Goal: Communication & Community: Answer question/provide support

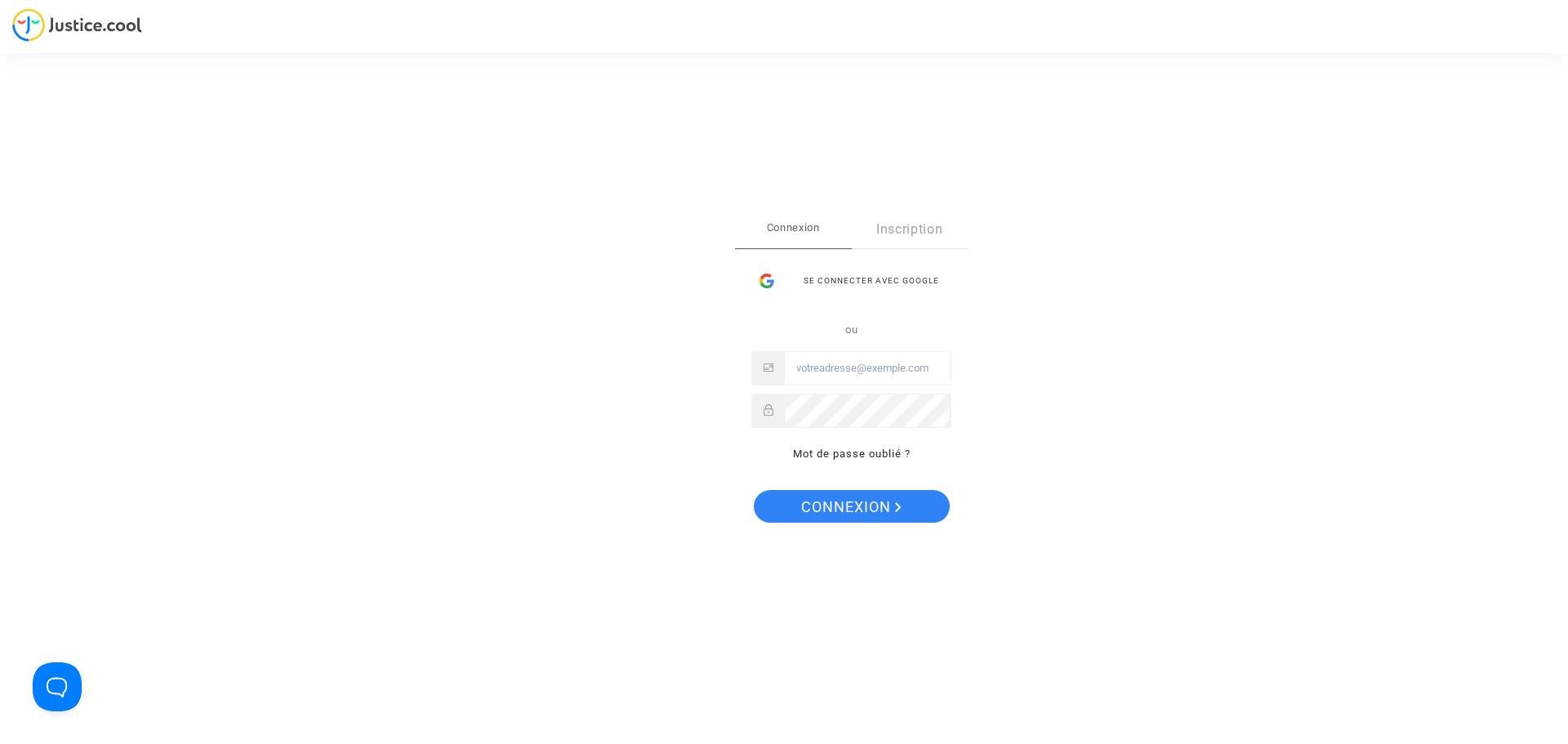
type input "philippe.boittin66@orange.fr"
click at [880, 506] on span "Connexion" at bounding box center [851, 507] width 100 height 34
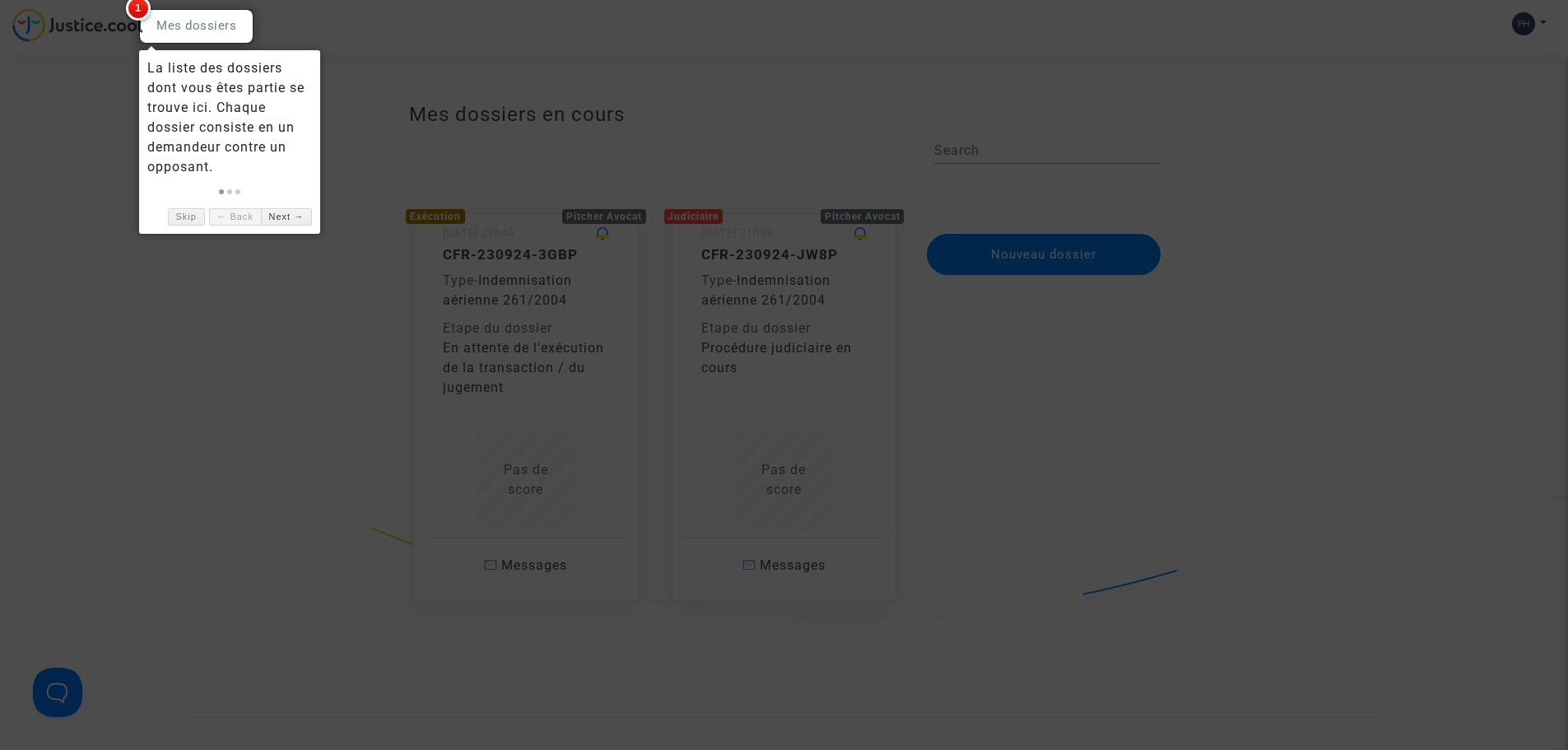
click at [438, 159] on div at bounding box center [784, 375] width 1568 height 750
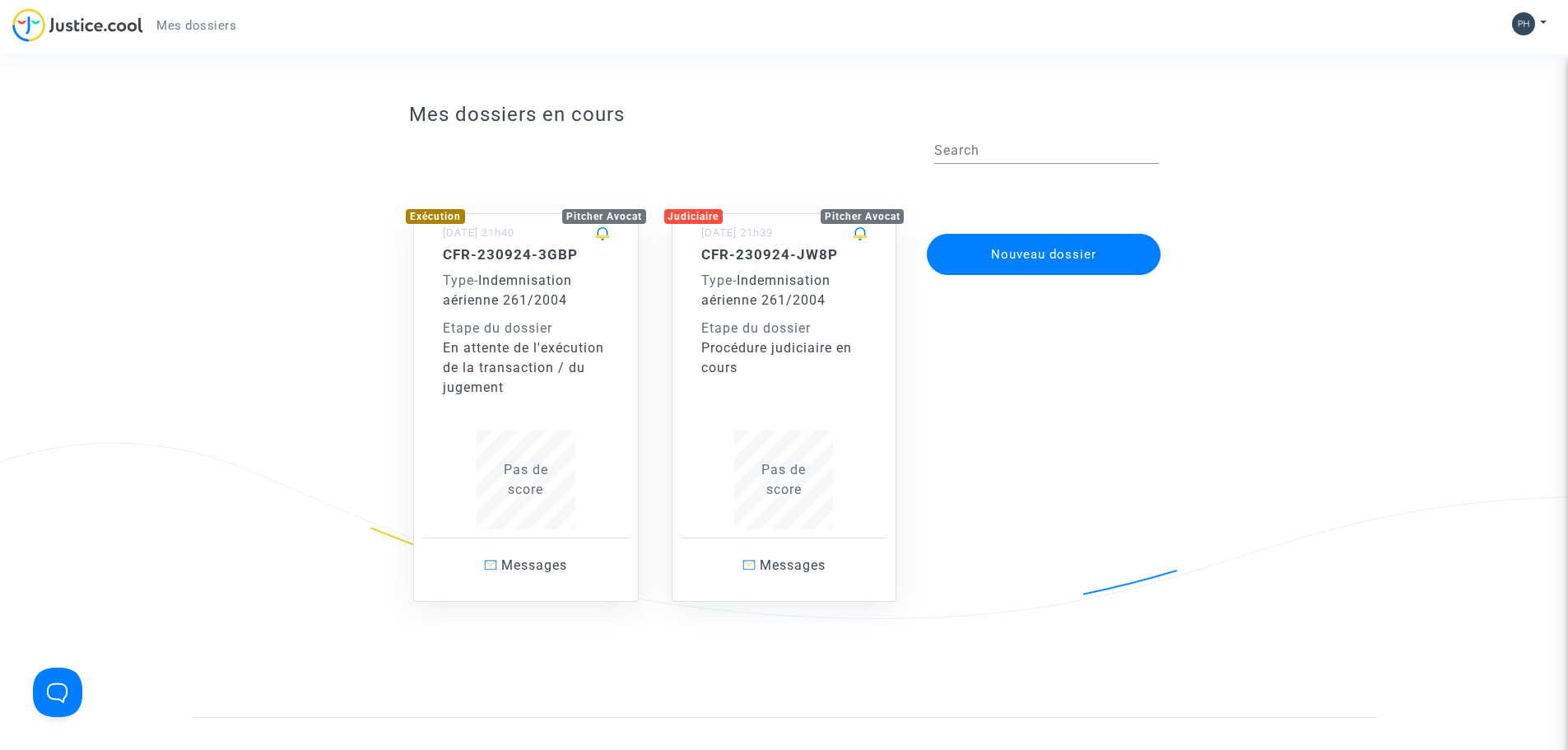
click at [769, 256] on h5 "CFR-230924-JW8P" at bounding box center [784, 254] width 166 height 16
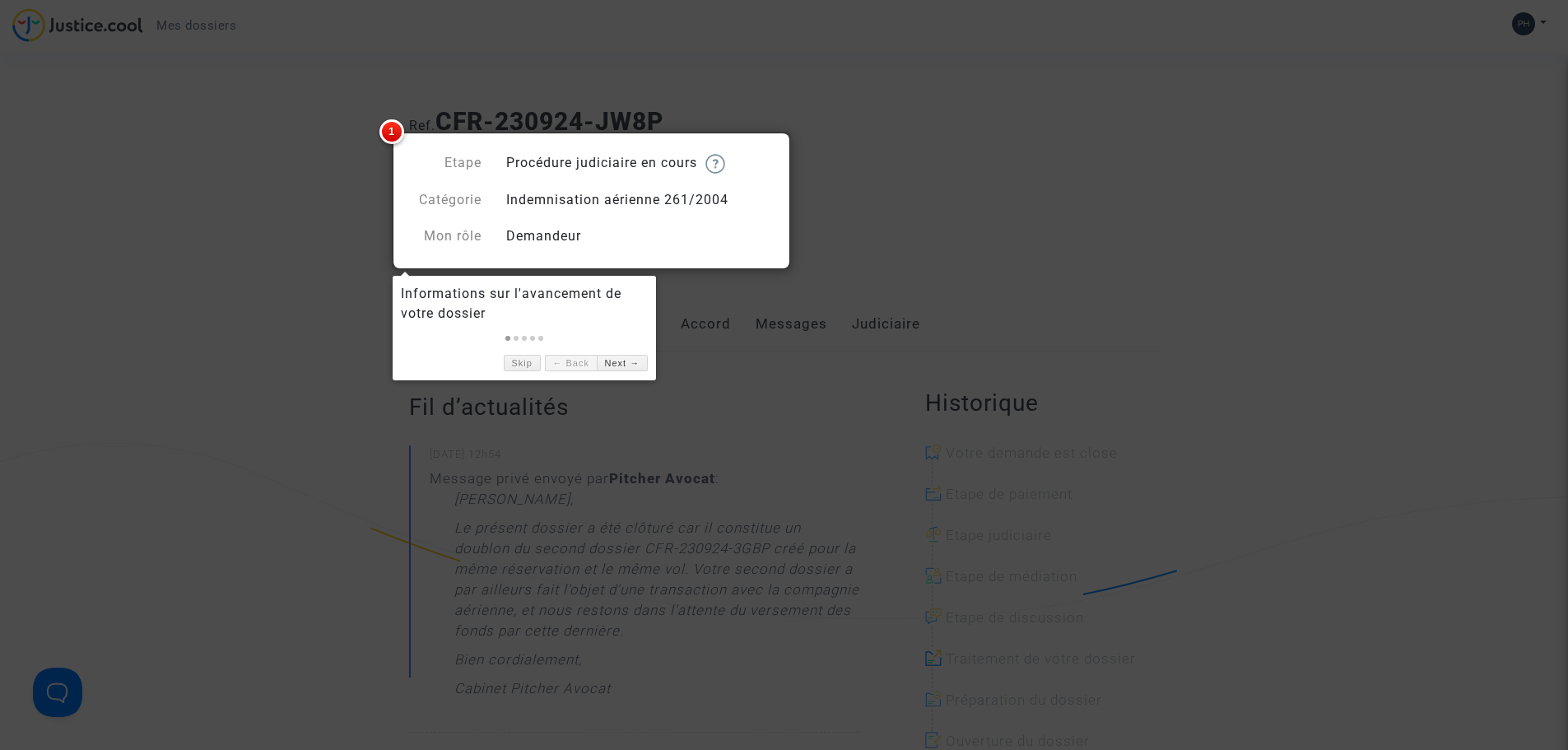
click at [260, 179] on div at bounding box center [784, 375] width 1568 height 750
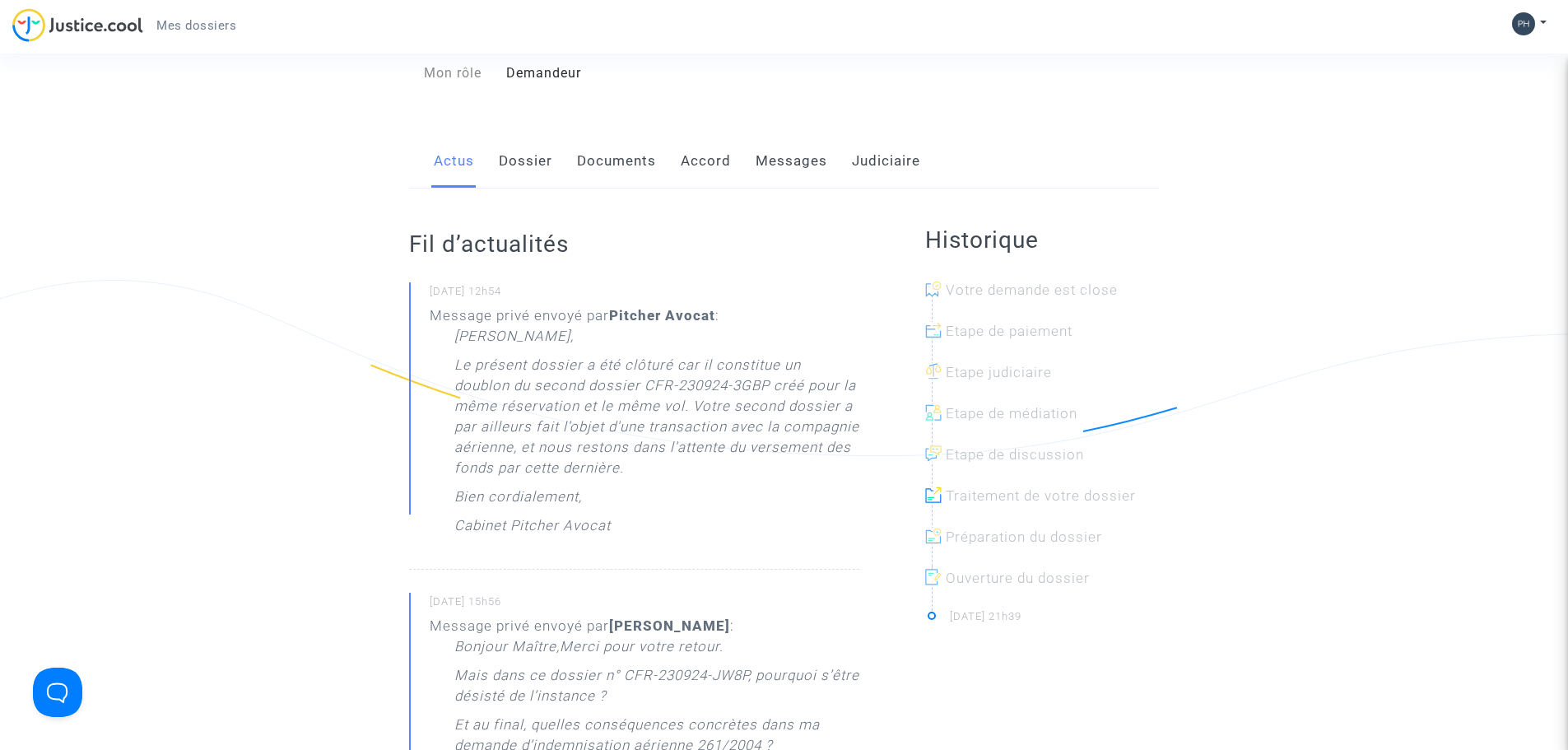
scroll to position [165, 0]
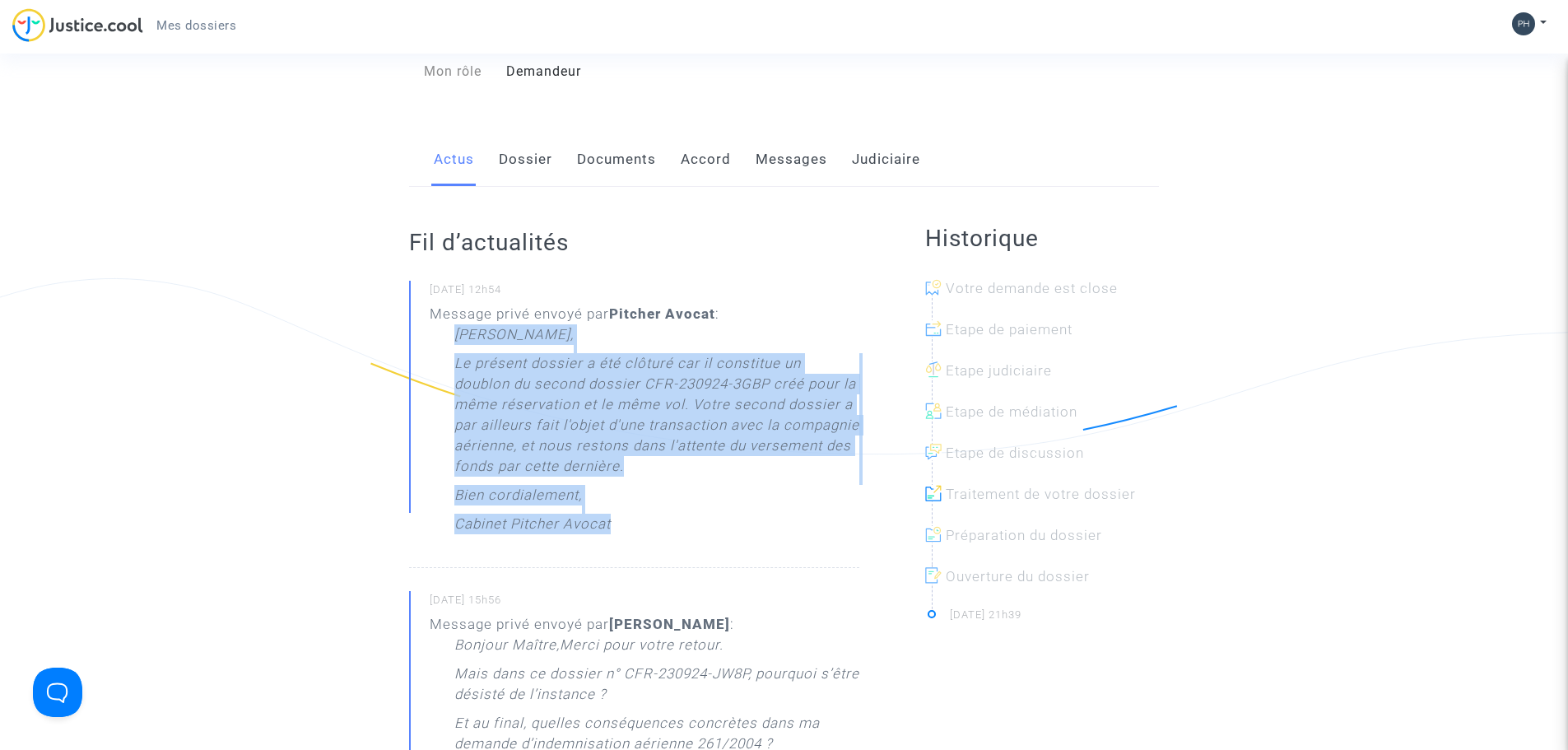
drag, startPoint x: 455, startPoint y: 335, endPoint x: 653, endPoint y: 514, distance: 266.9
click at [653, 514] on div "[PERSON_NAME], Le présent dossier a été clôturé car il constitue un doublon du …" at bounding box center [656, 433] width 405 height 218
copy div "[PERSON_NAME], Le présent dossier a été clôturé car il constitue un doublon du …"
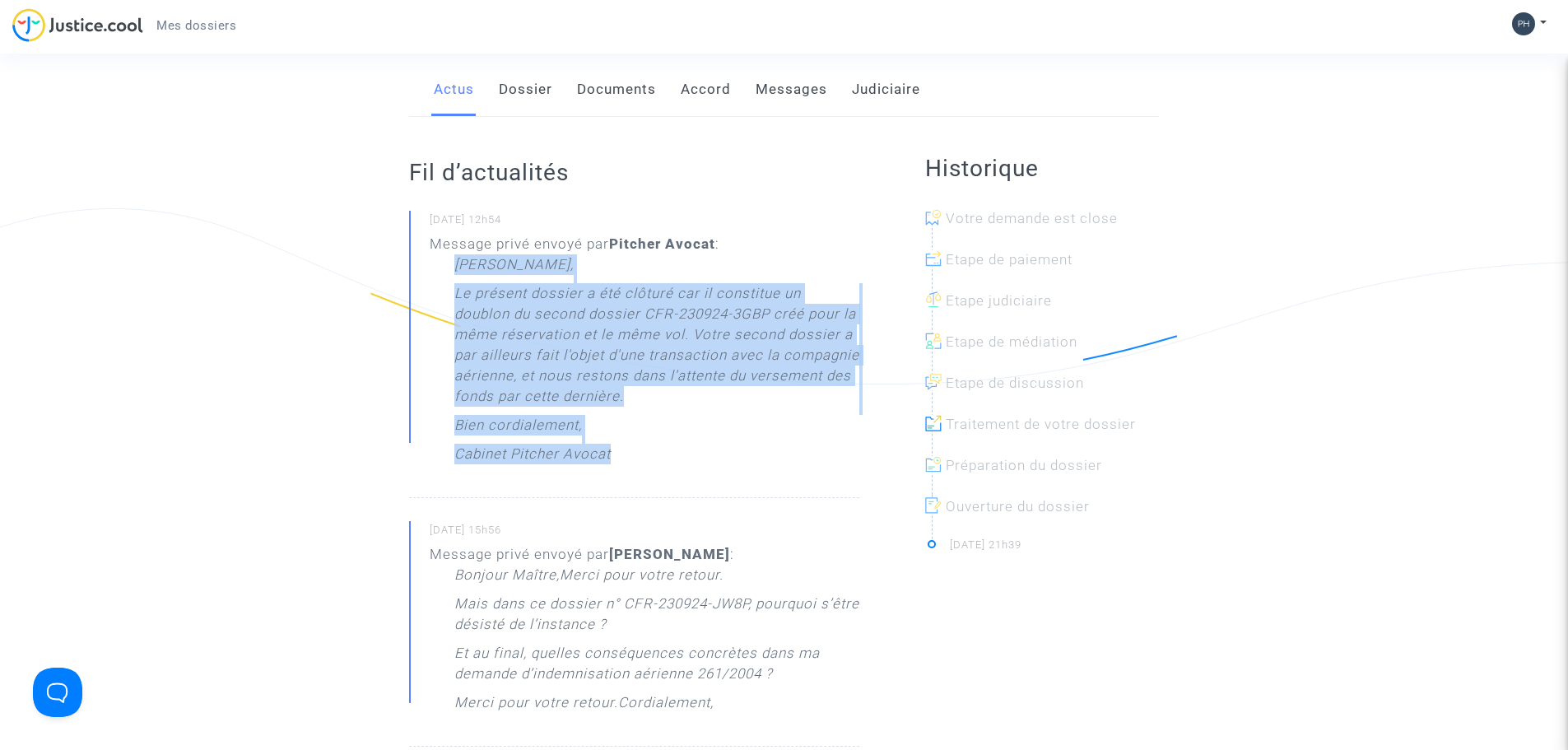
scroll to position [0, 0]
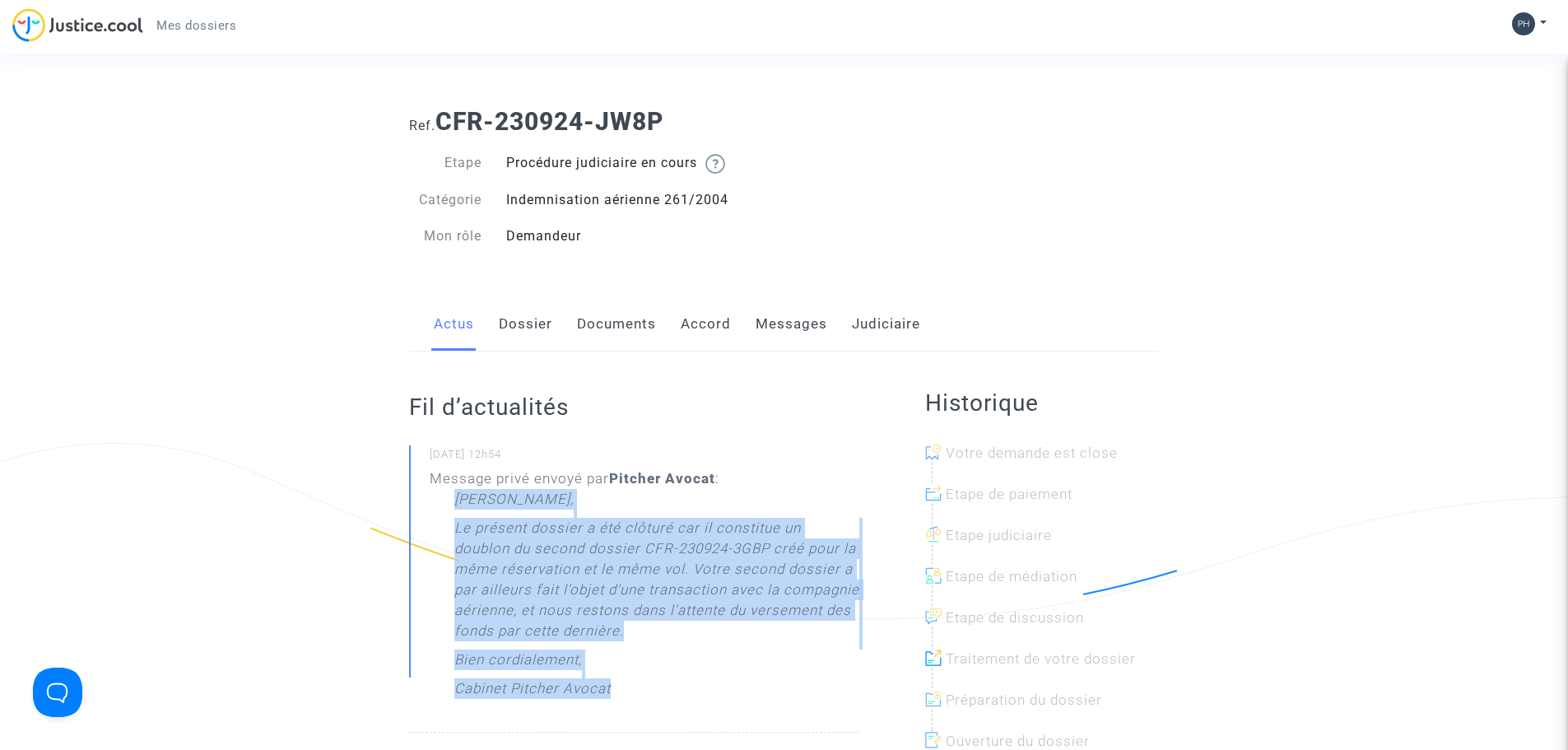
click at [792, 316] on link "Messages" at bounding box center [791, 325] width 71 height 54
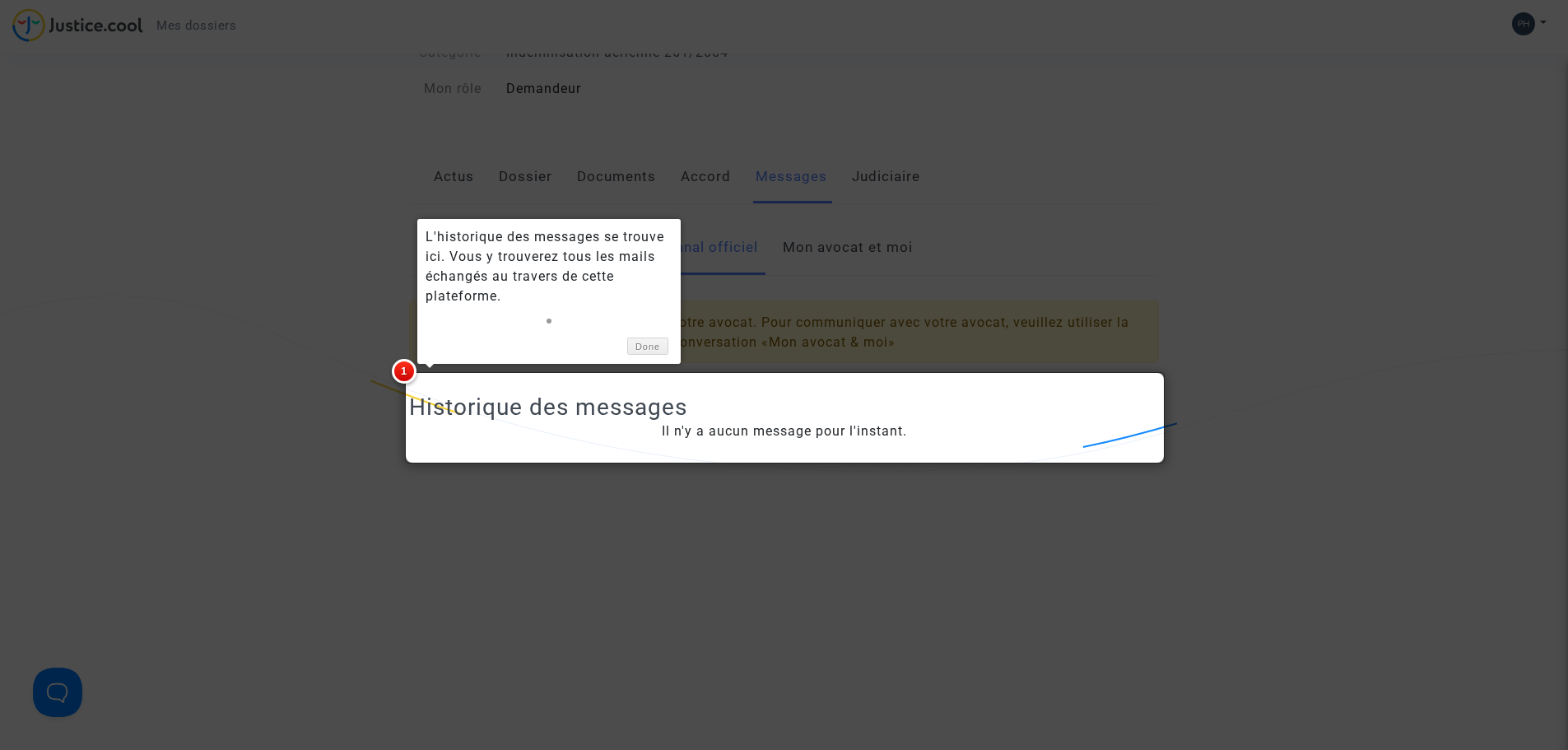
scroll to position [247, 0]
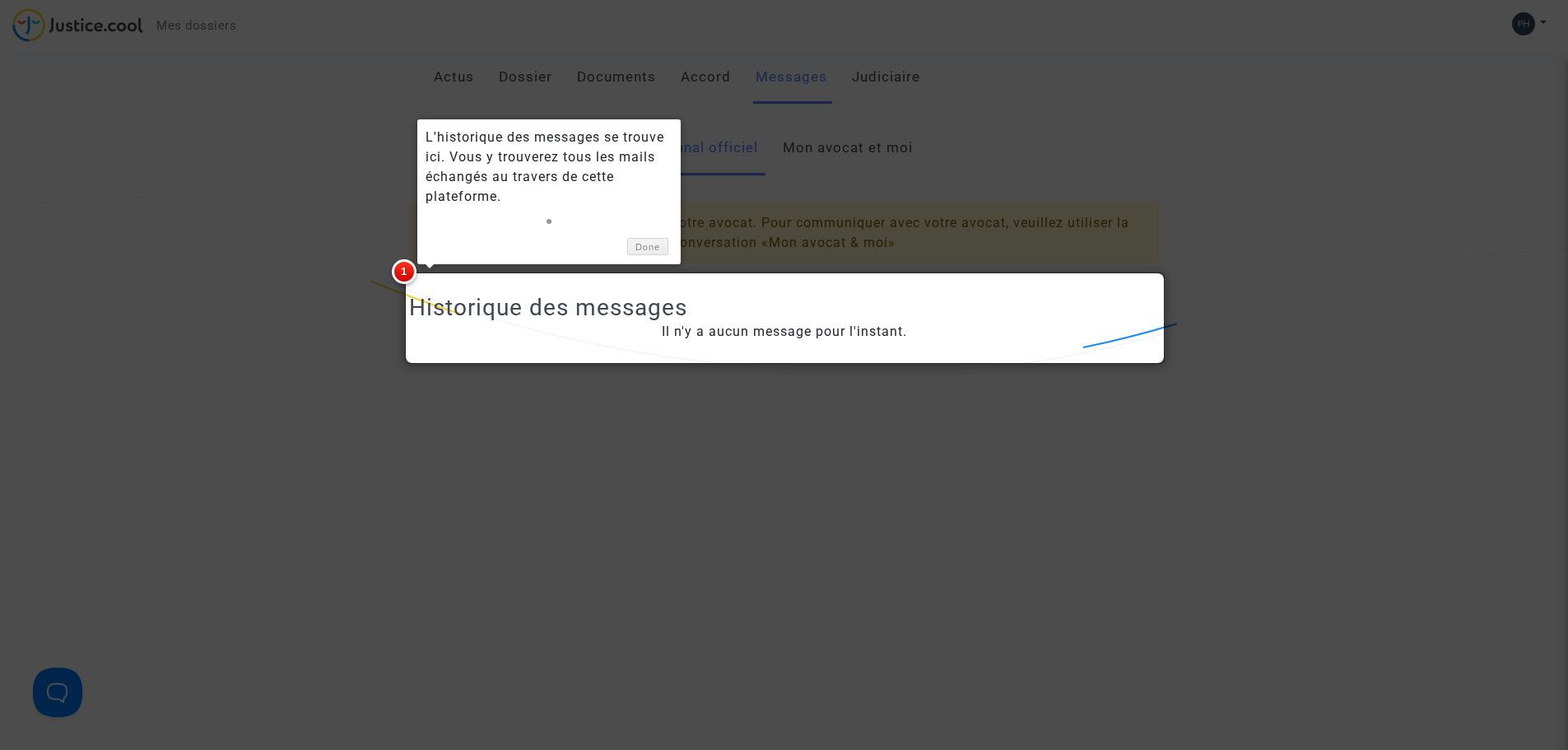
click at [756, 213] on div at bounding box center [784, 375] width 1568 height 750
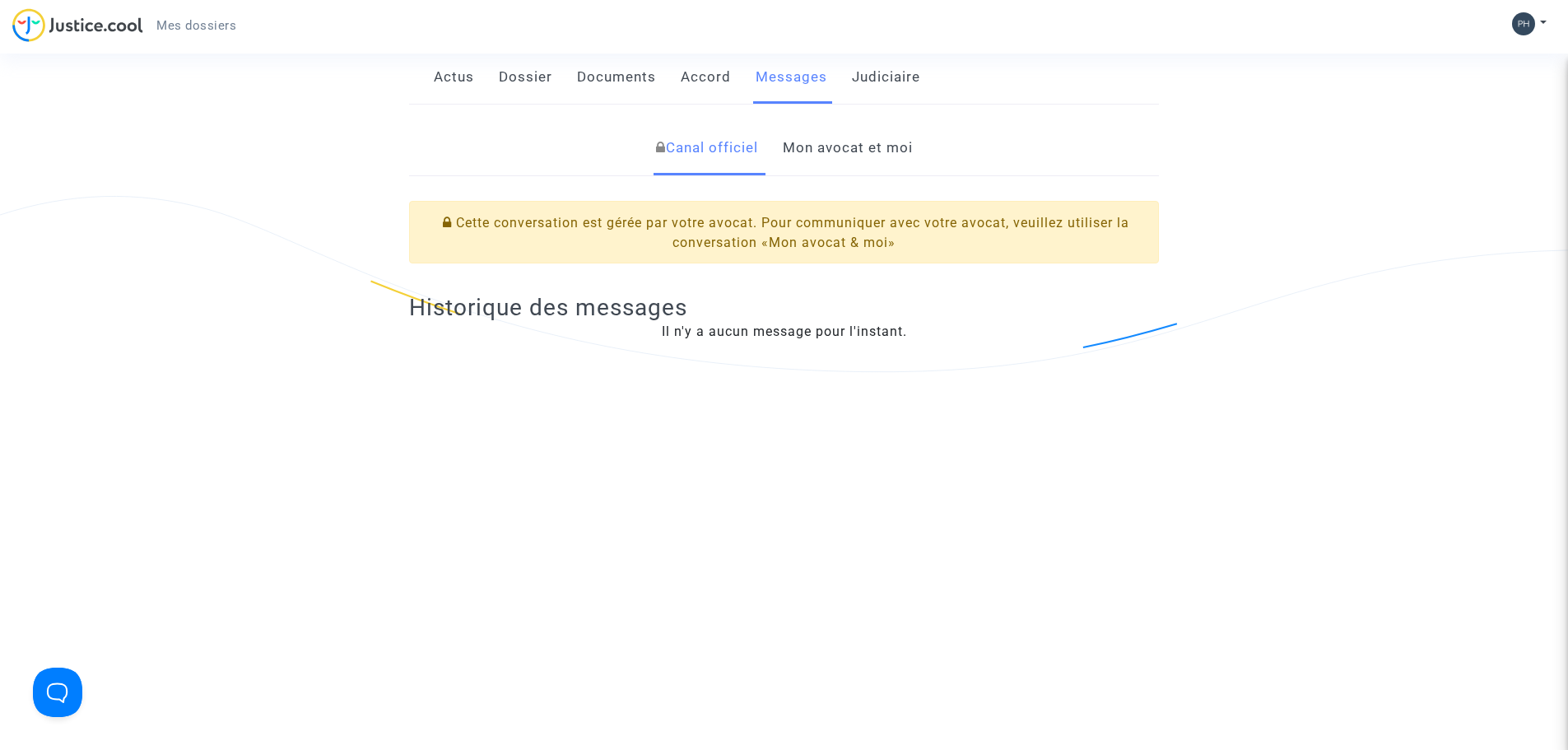
click at [841, 149] on link "Mon avocat et moi" at bounding box center [848, 148] width 130 height 54
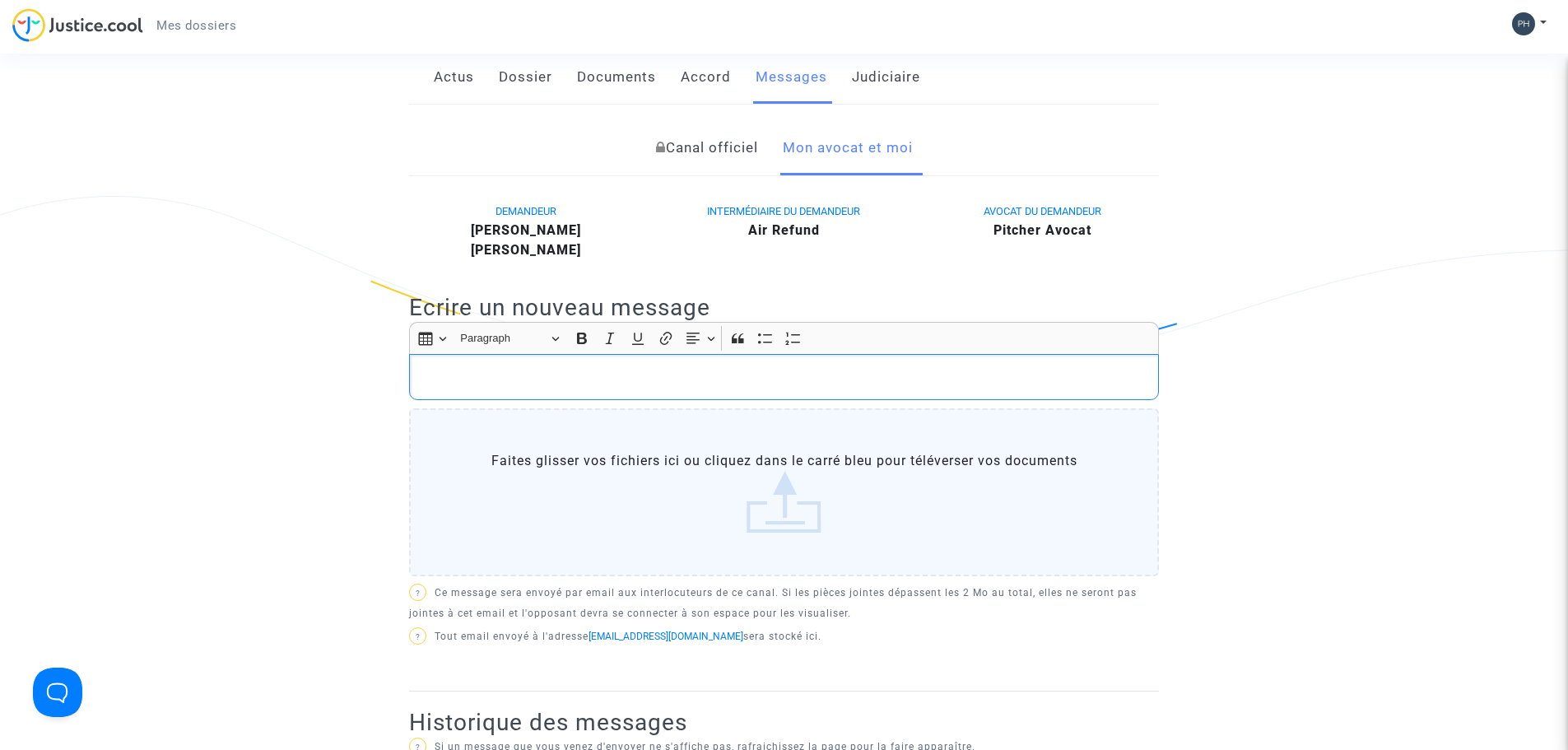
click at [444, 371] on p "Rich Text Editor, main" at bounding box center [784, 377] width 732 height 21
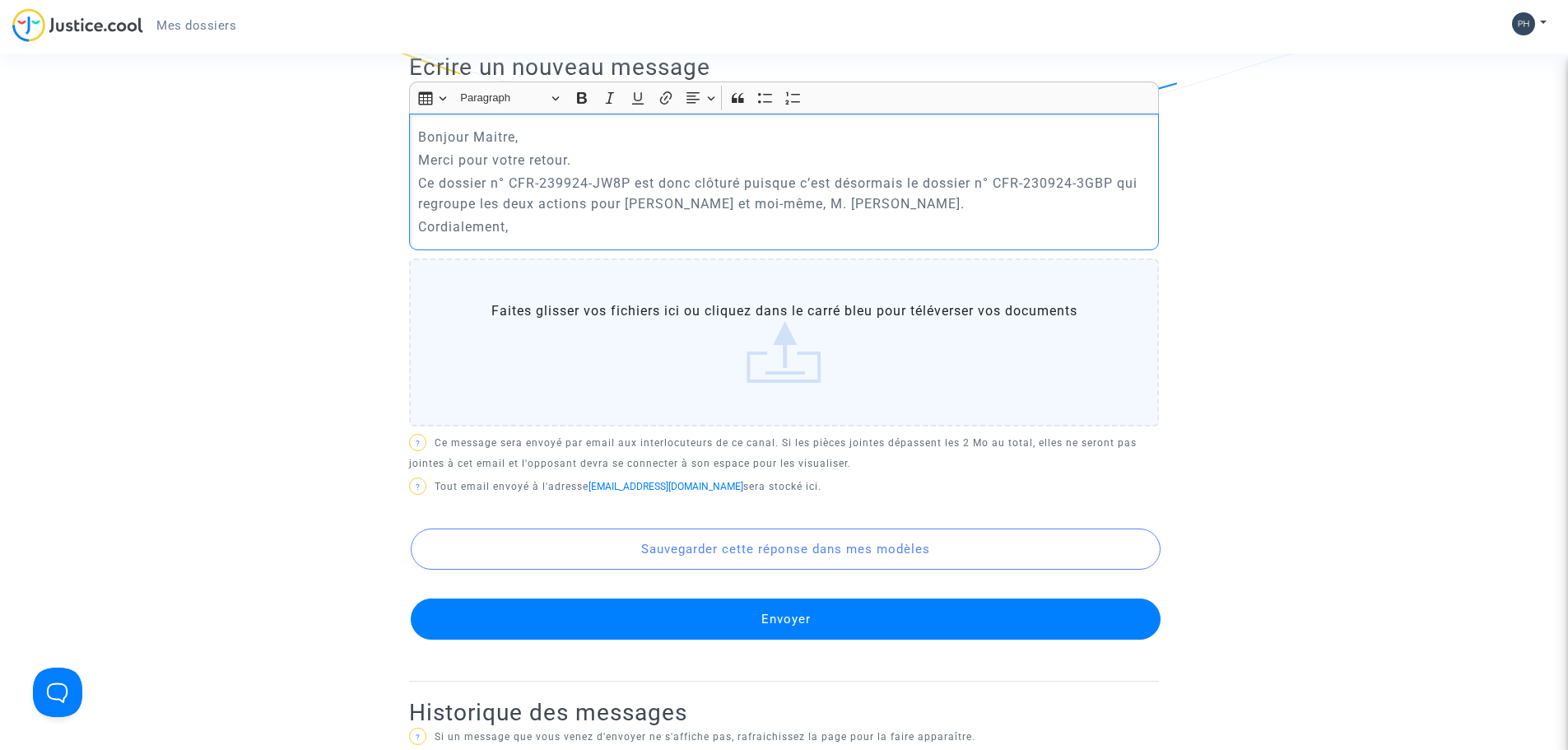
scroll to position [494, 0]
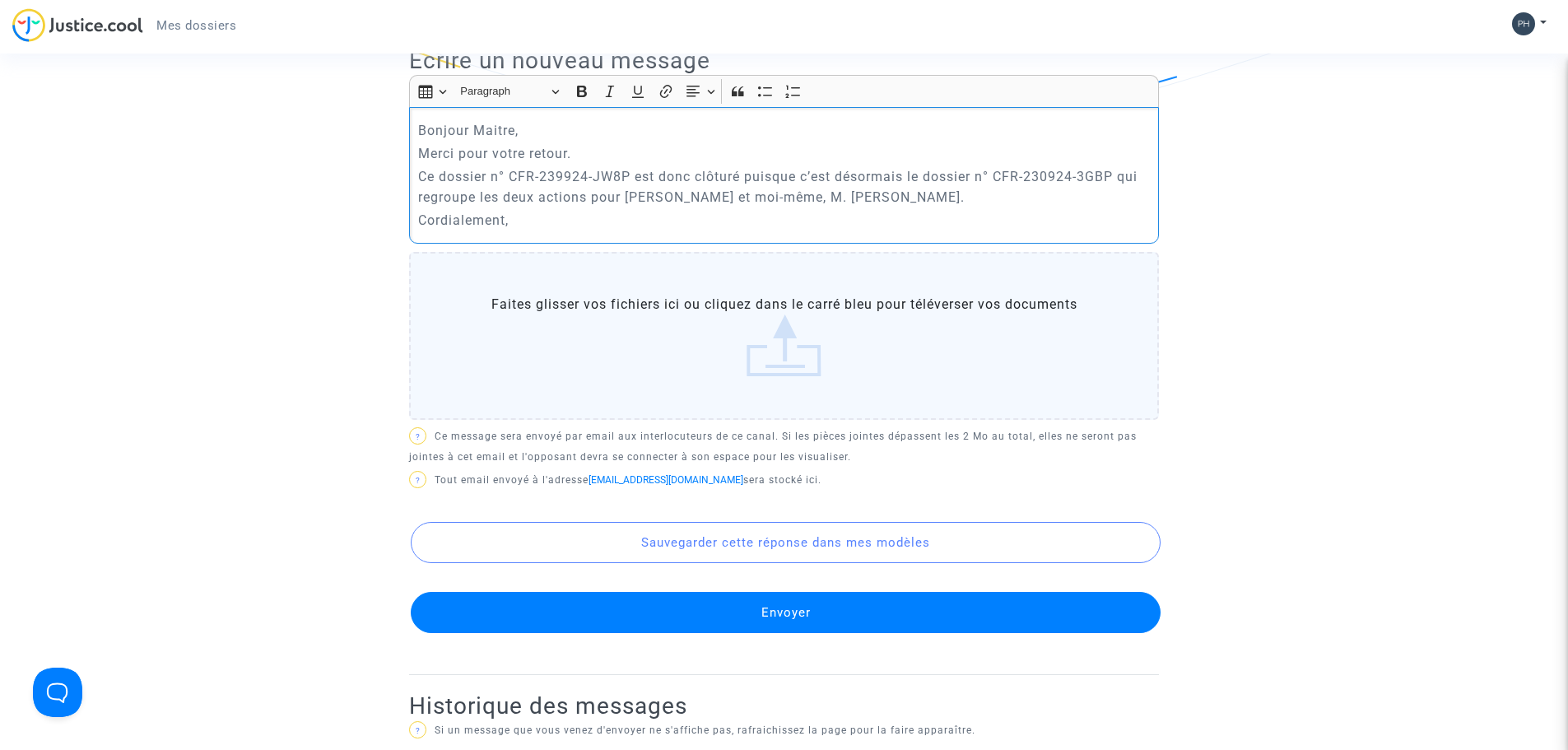
click at [774, 606] on button "Envoyer" at bounding box center [785, 612] width 750 height 42
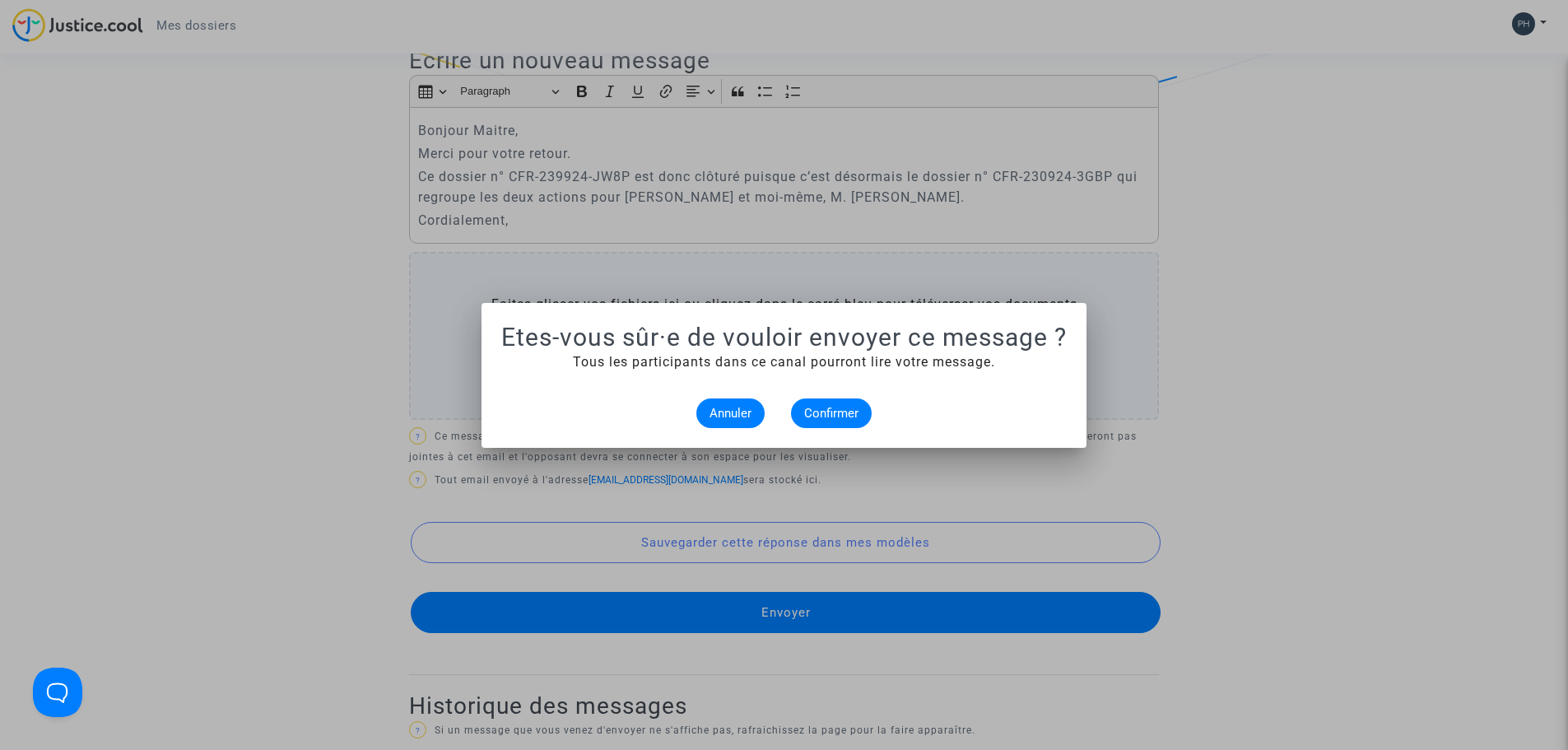
scroll to position [0, 0]
click at [811, 419] on span "Confirmer" at bounding box center [831, 413] width 54 height 14
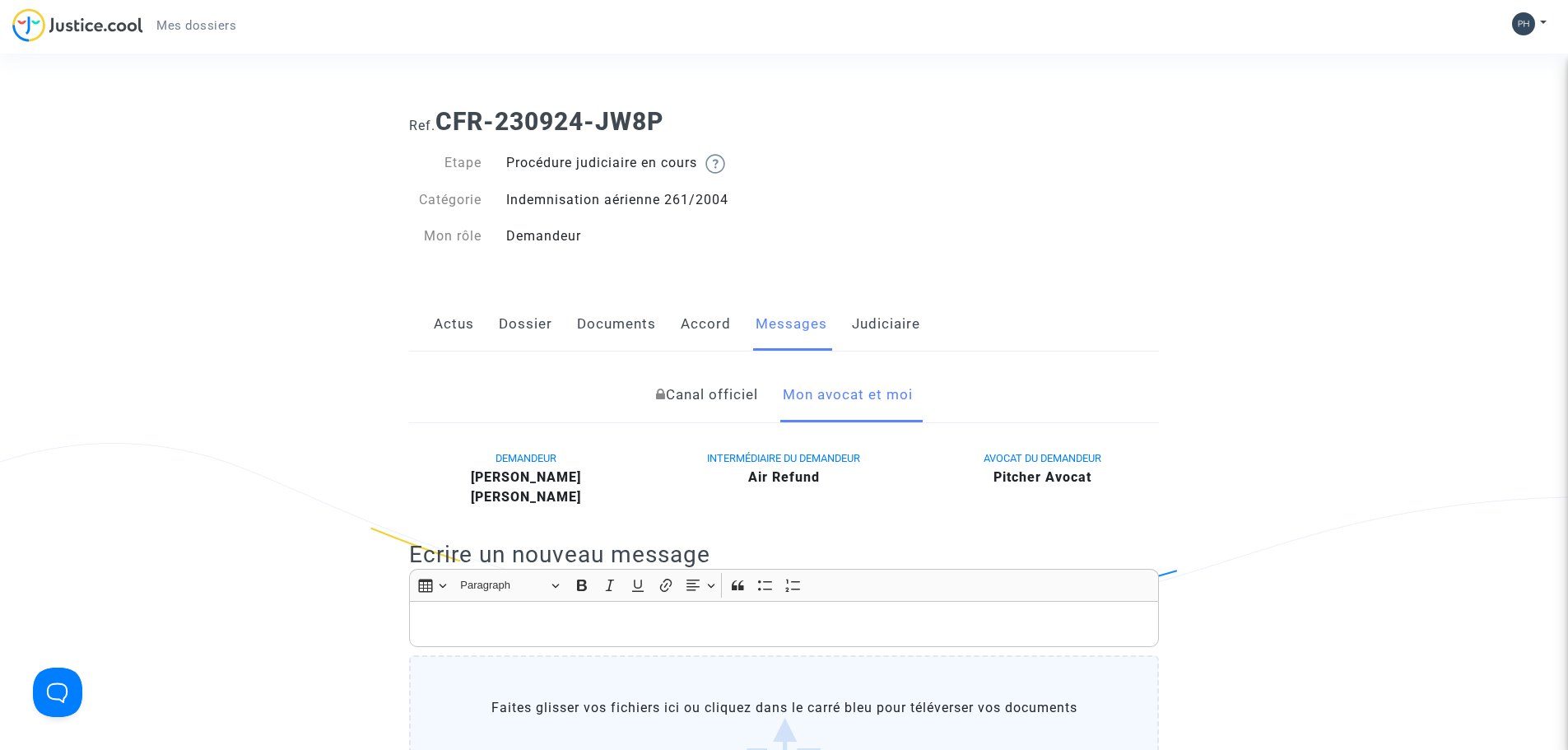
click at [210, 20] on span "Mes dossiers" at bounding box center [196, 25] width 80 height 14
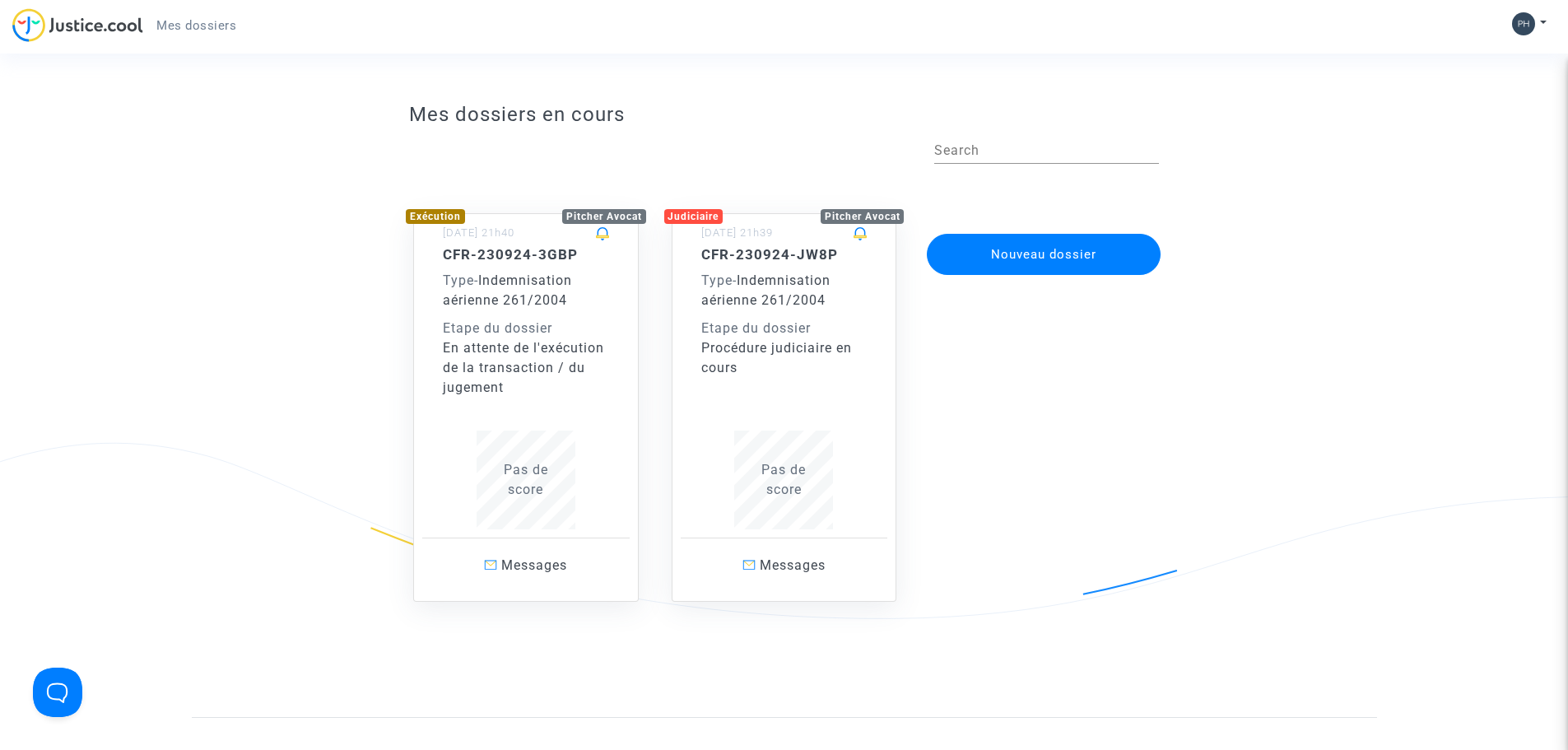
click at [524, 474] on span "Pas de score" at bounding box center [525, 479] width 44 height 35
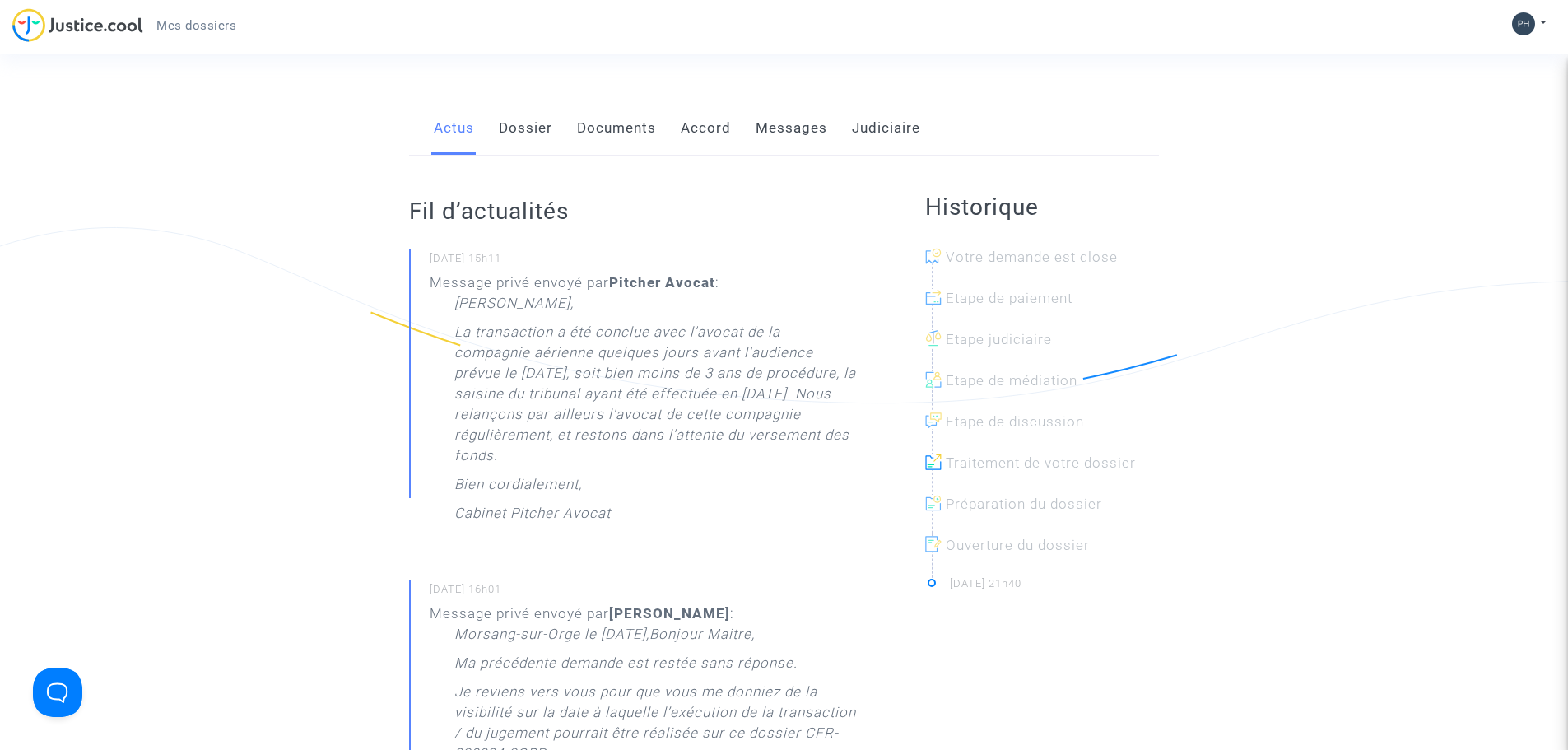
scroll to position [247, 0]
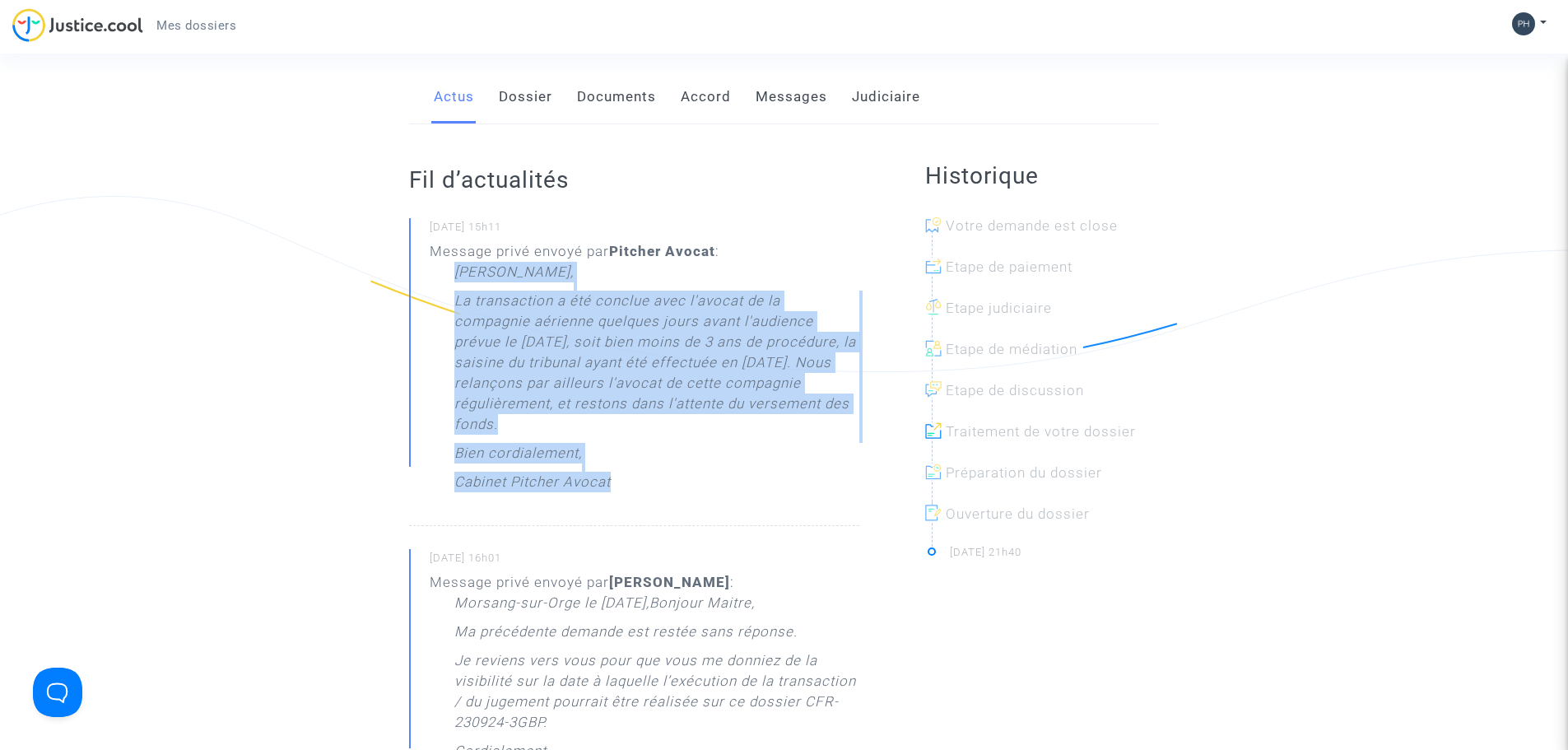
drag, startPoint x: 457, startPoint y: 271, endPoint x: 660, endPoint y: 475, distance: 287.8
click at [660, 475] on div "[PERSON_NAME], La transaction a été conclue avec l'avocat de la compagnie aérie…" at bounding box center [656, 381] width 405 height 239
copy div "[PERSON_NAME], La transaction a été conclue avec l'avocat de la compagnie aérie…"
click at [773, 376] on p "La transaction a été conclue avec l'avocat de la compagnie aérienne quelques jo…" at bounding box center [656, 366] width 405 height 152
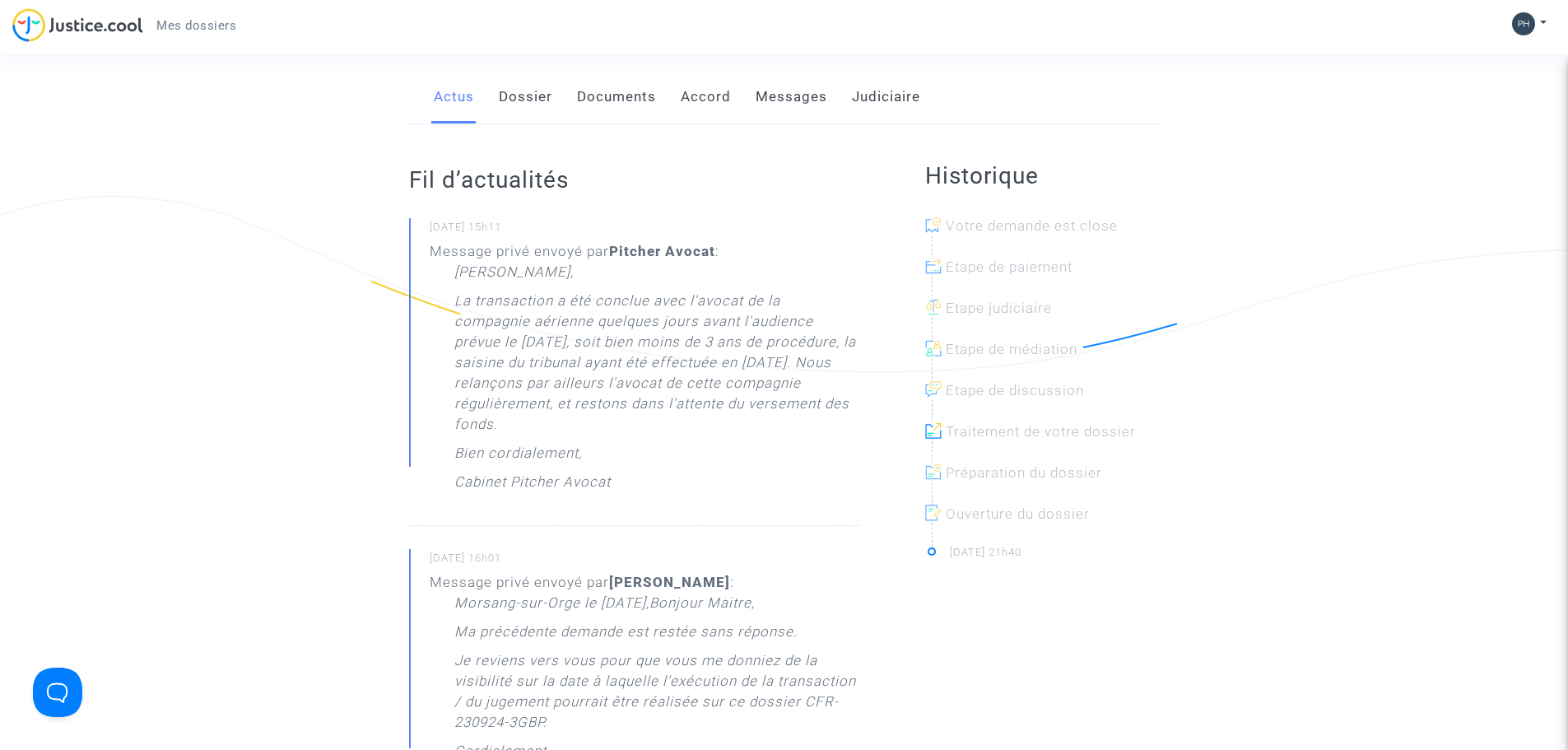
scroll to position [0, 0]
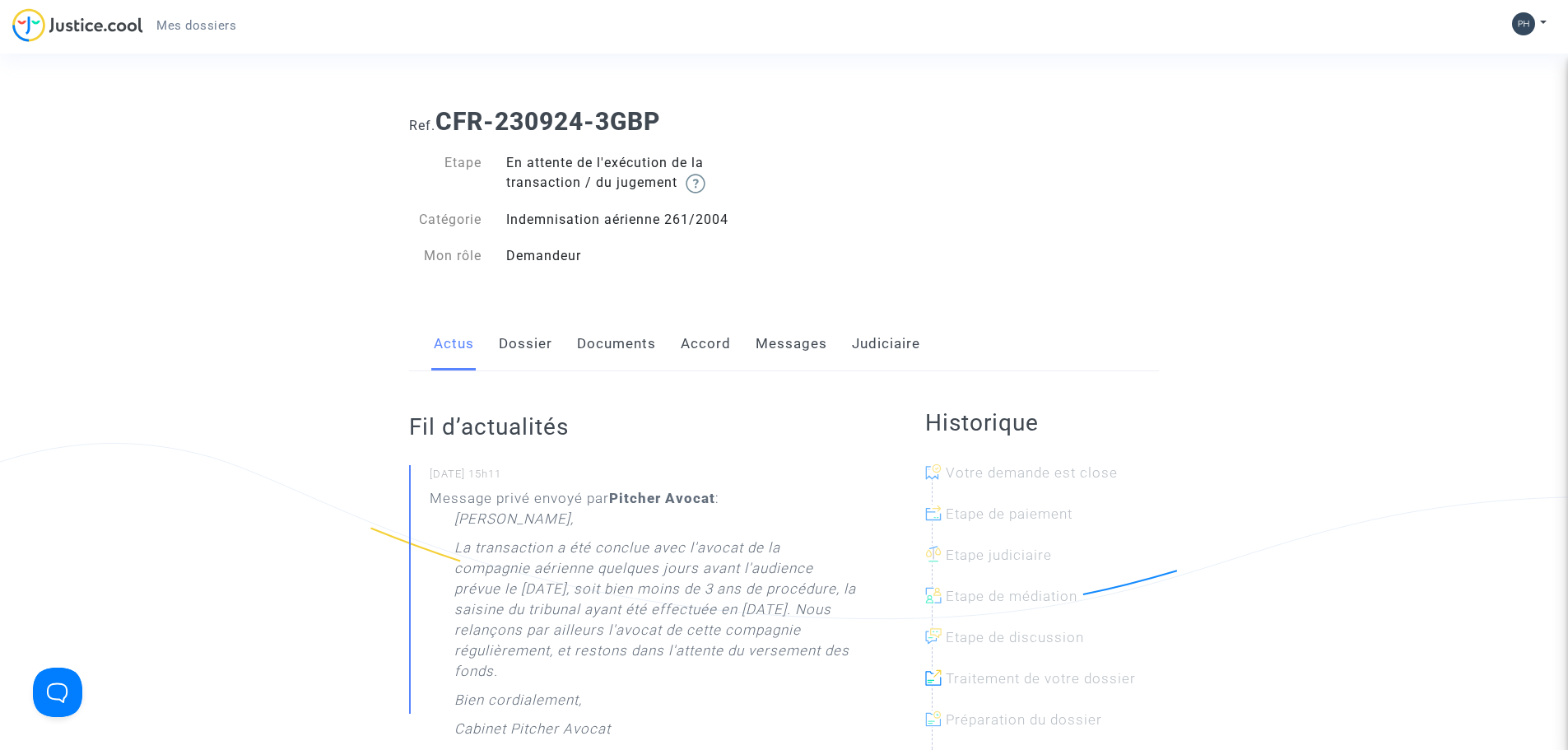
click at [786, 345] on link "Messages" at bounding box center [791, 344] width 71 height 54
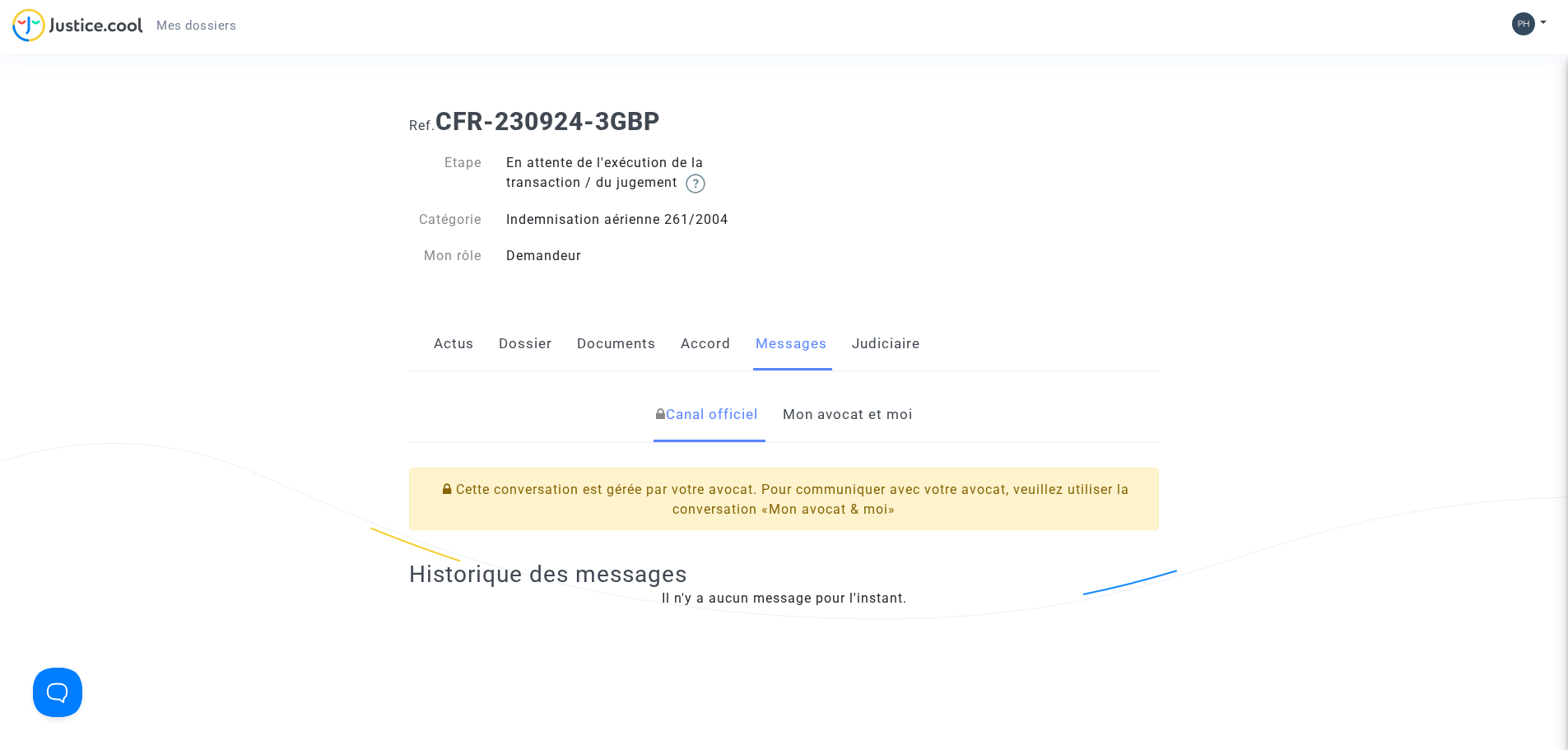
click at [843, 417] on link "Mon avocat et moi" at bounding box center [848, 415] width 130 height 54
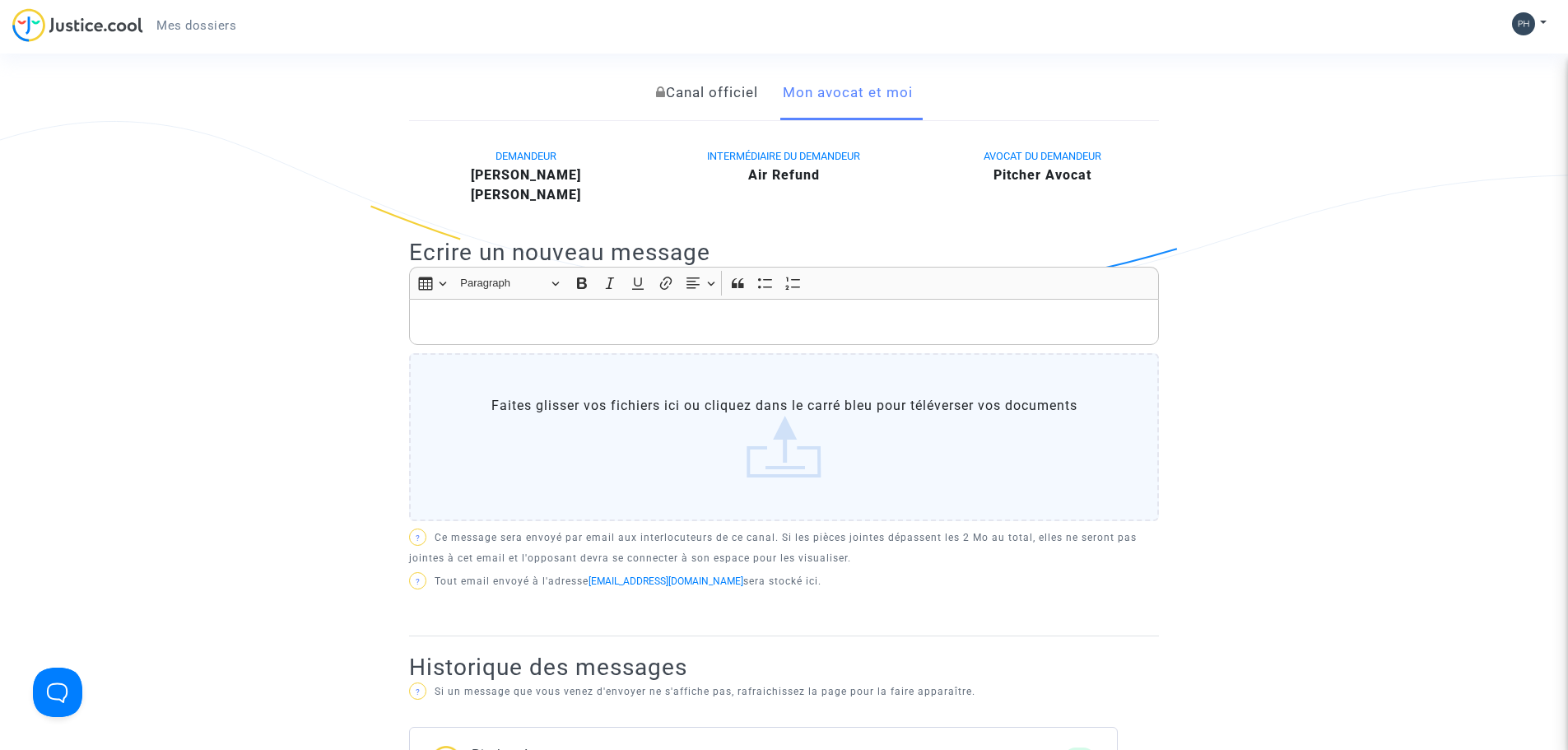
scroll to position [329, 0]
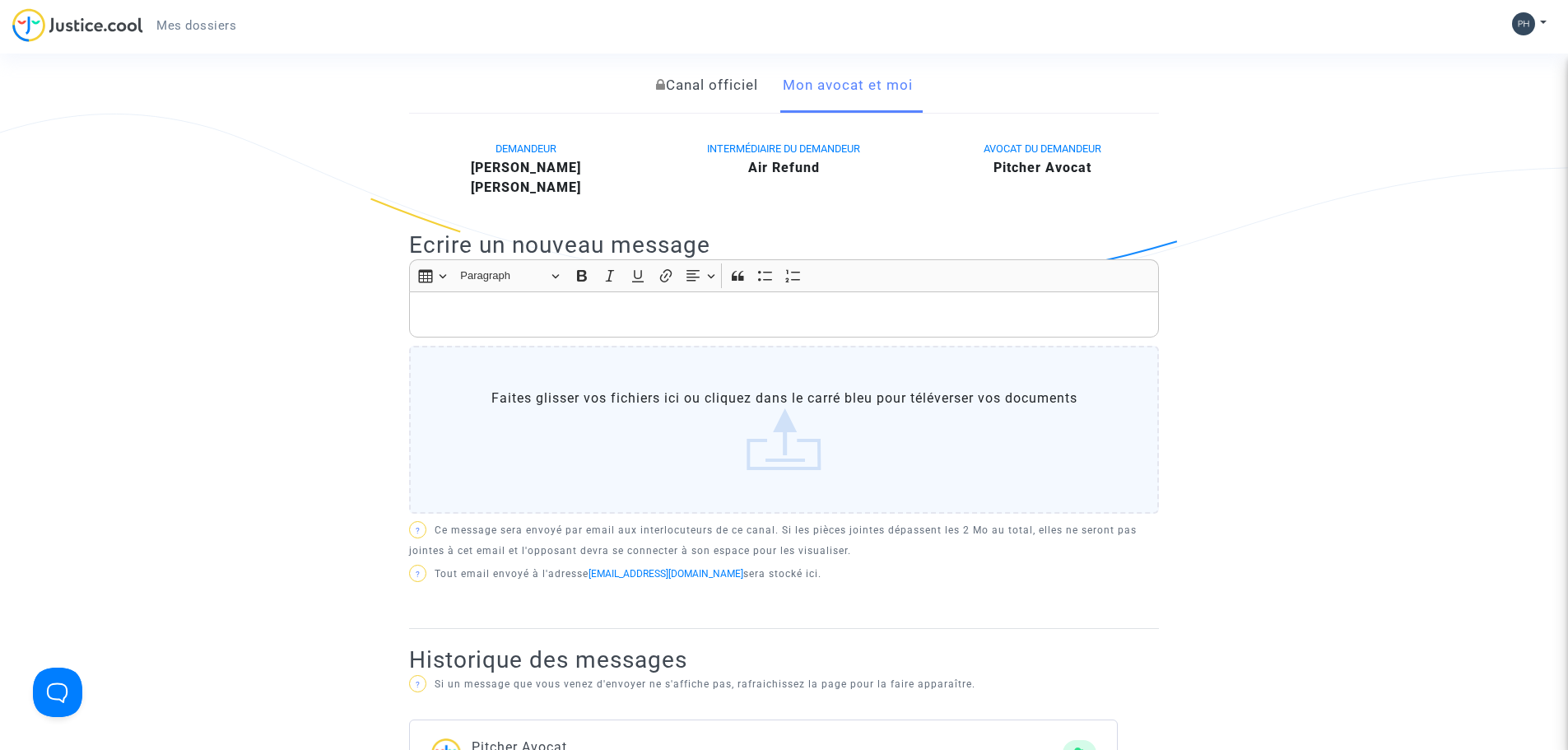
click at [449, 307] on p "Rich Text Editor, main" at bounding box center [784, 315] width 732 height 21
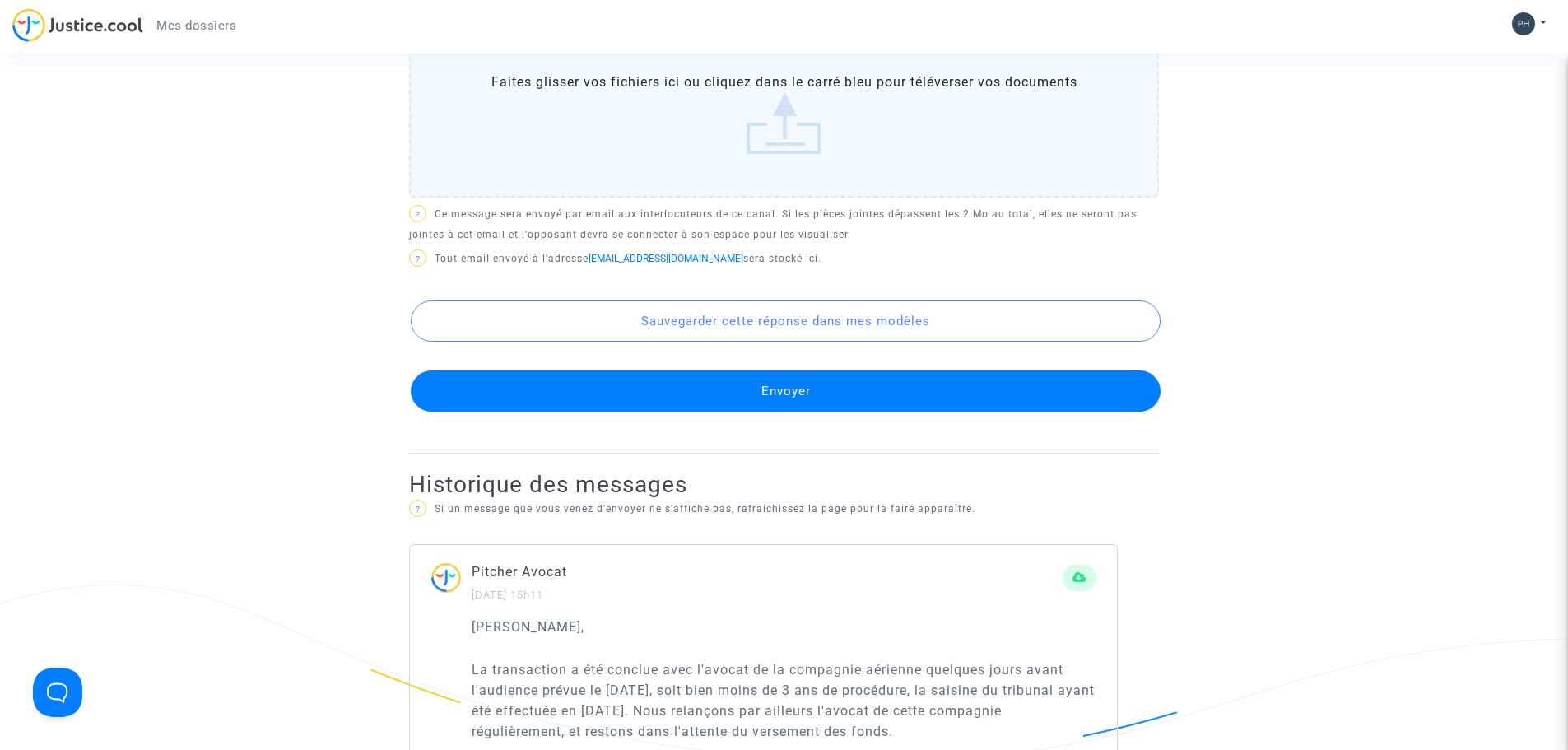
scroll to position [741, 0]
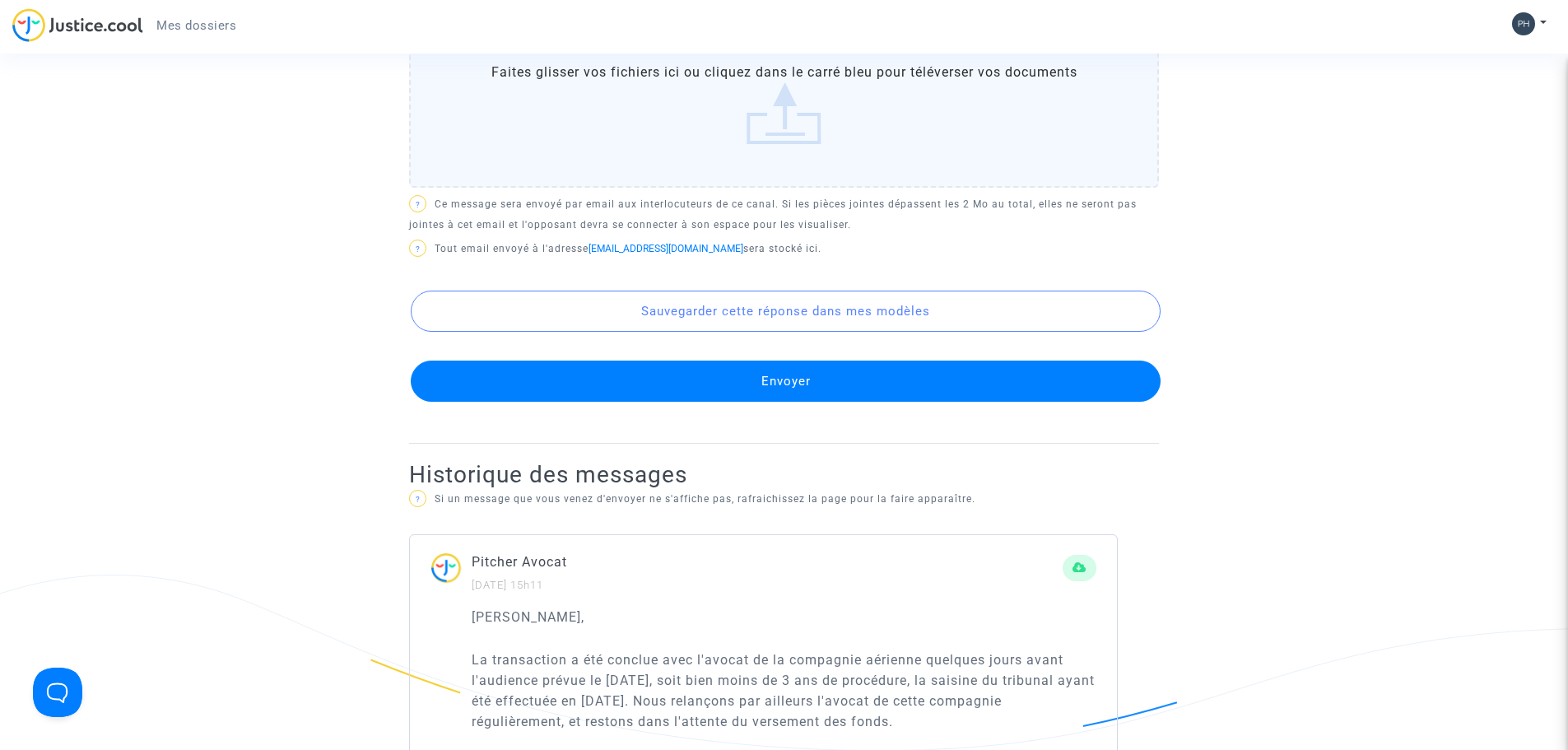
click at [768, 381] on button "Envoyer" at bounding box center [785, 382] width 750 height 42
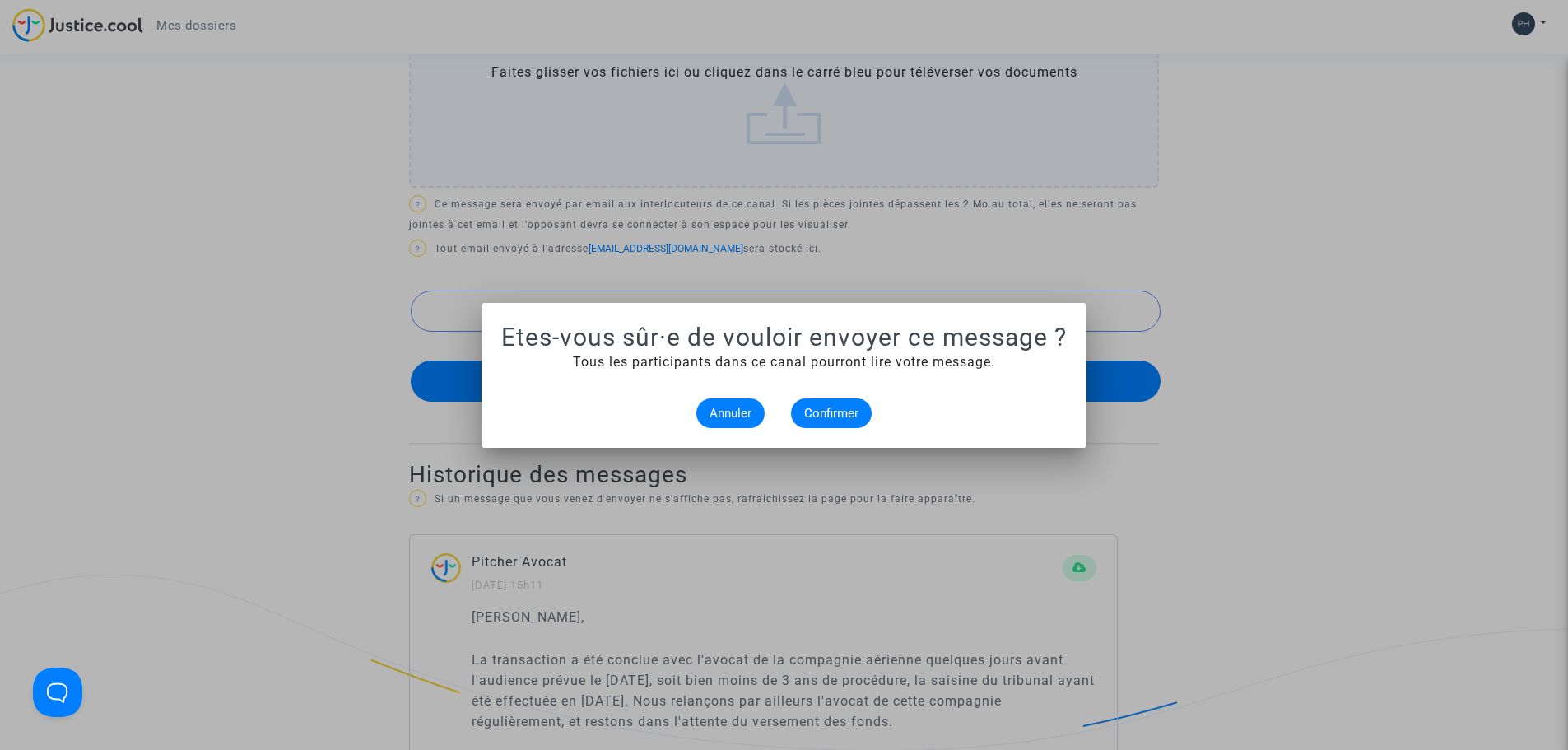
scroll to position [0, 0]
click at [839, 413] on span "Confirmer" at bounding box center [831, 413] width 54 height 14
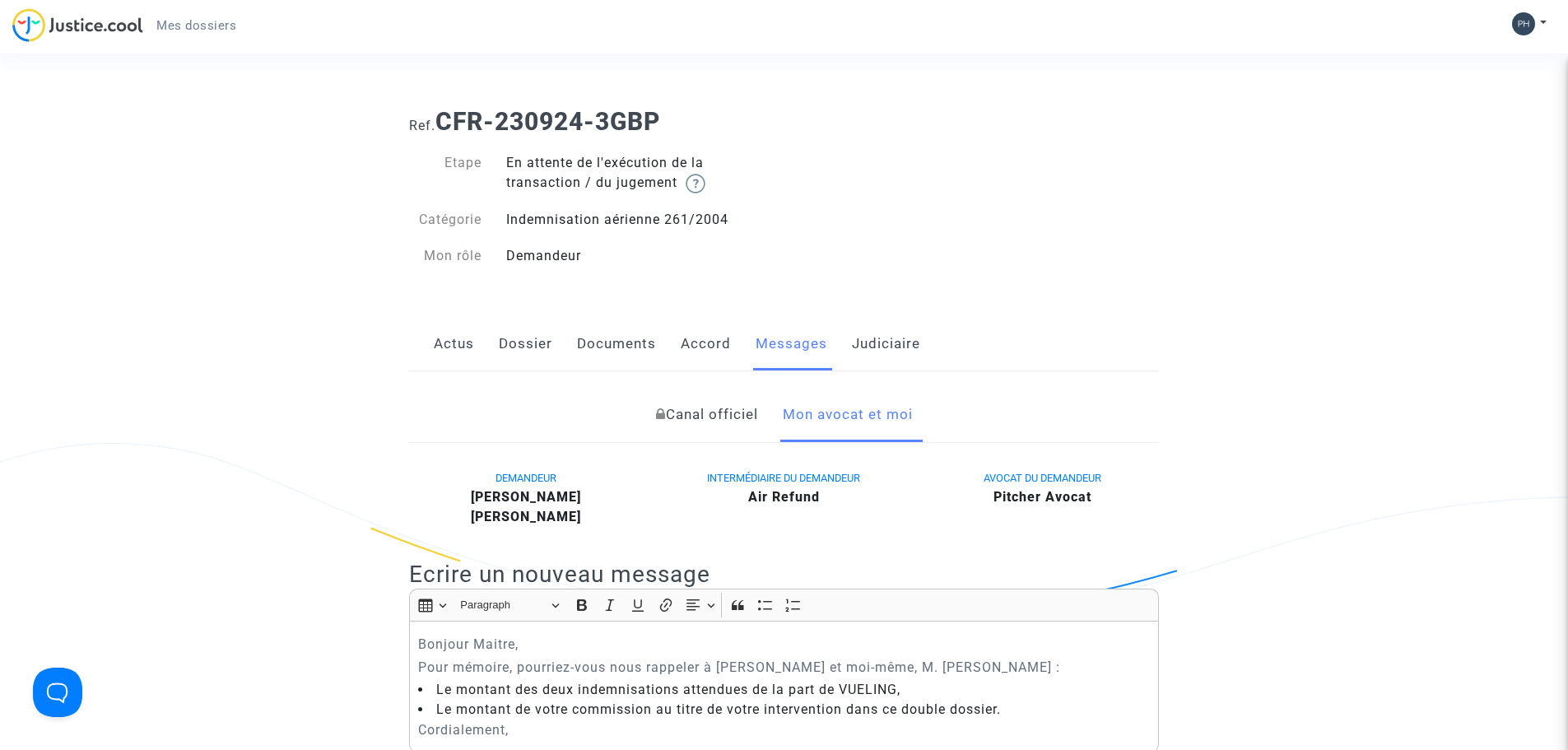
scroll to position [741, 0]
